Goal: Task Accomplishment & Management: Use online tool/utility

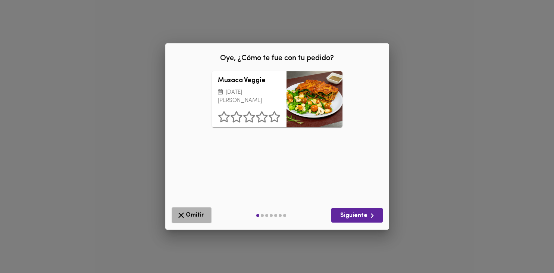
click at [187, 214] on span "Omitir" at bounding box center [191, 214] width 30 height 9
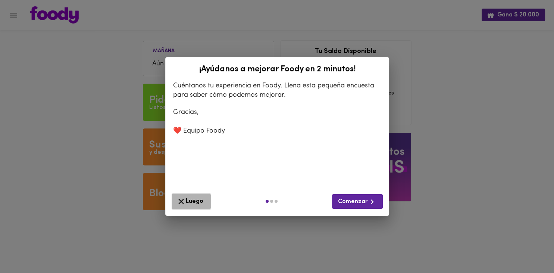
click at [200, 207] on button "Luego" at bounding box center [192, 201] width 40 height 16
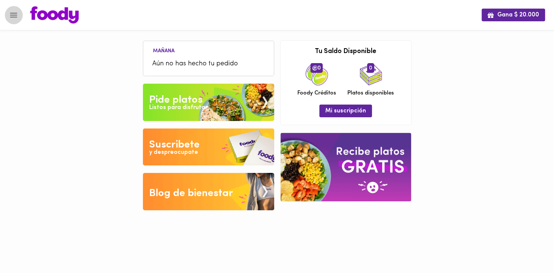
click at [10, 16] on icon "Menu" at bounding box center [13, 14] width 9 height 9
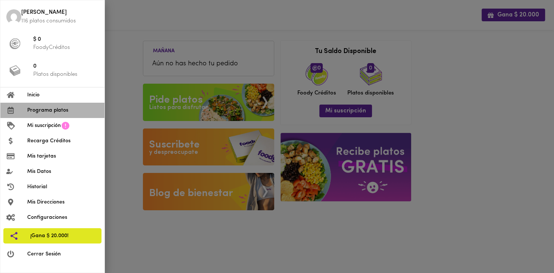
click at [36, 110] on span "Programa platos" at bounding box center [62, 110] width 71 height 8
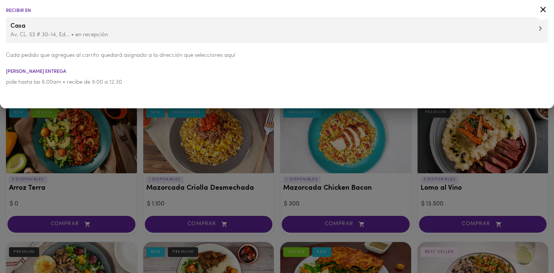
click at [115, 150] on div at bounding box center [277, 136] width 554 height 273
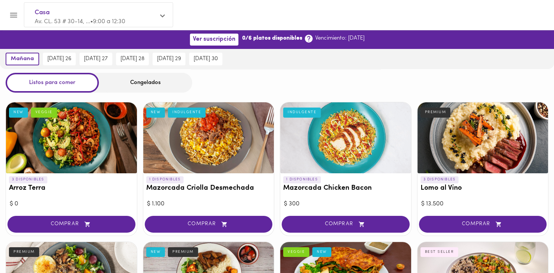
click at [150, 90] on div "Congelados" at bounding box center [145, 83] width 93 height 20
